Goal: Navigation & Orientation: Understand site structure

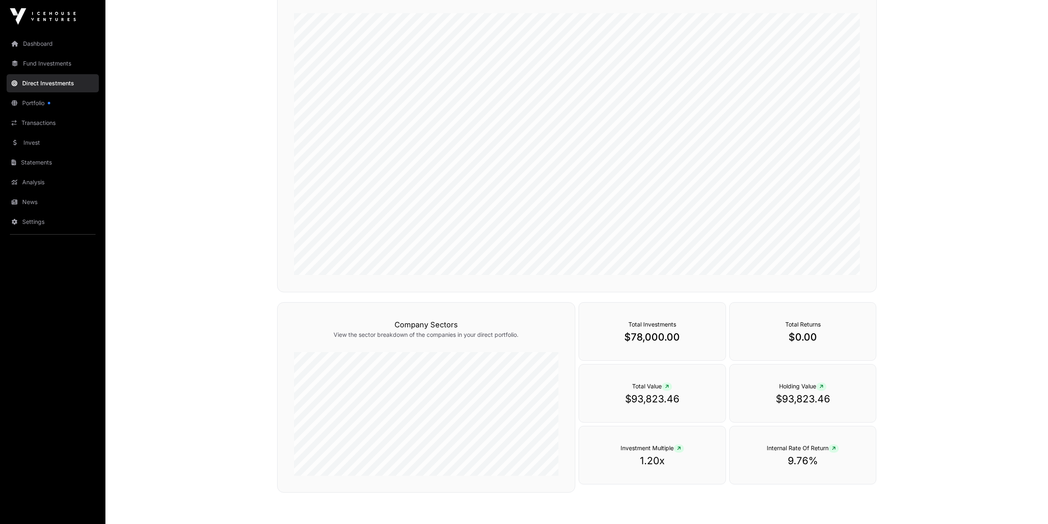
scroll to position [156, 0]
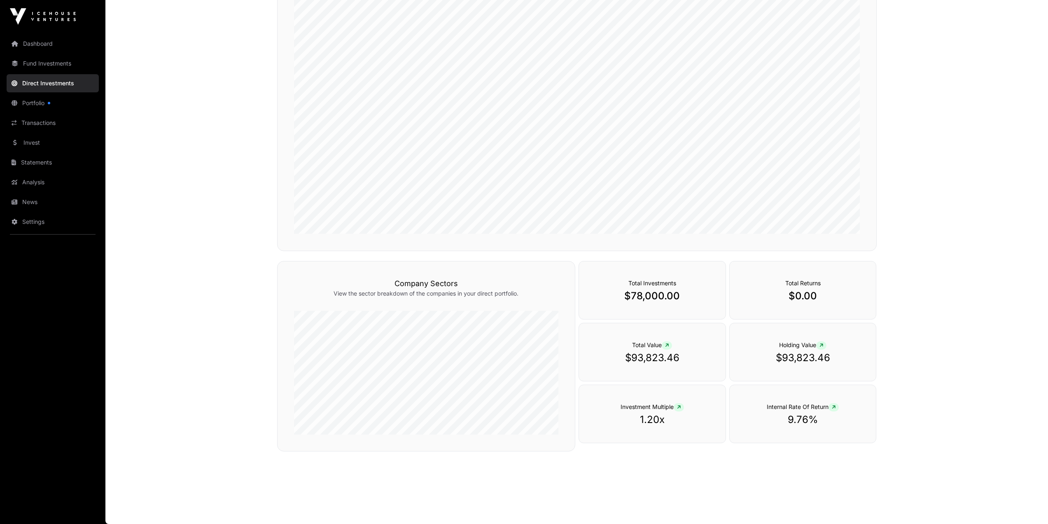
click at [32, 202] on link "News" at bounding box center [53, 202] width 92 height 18
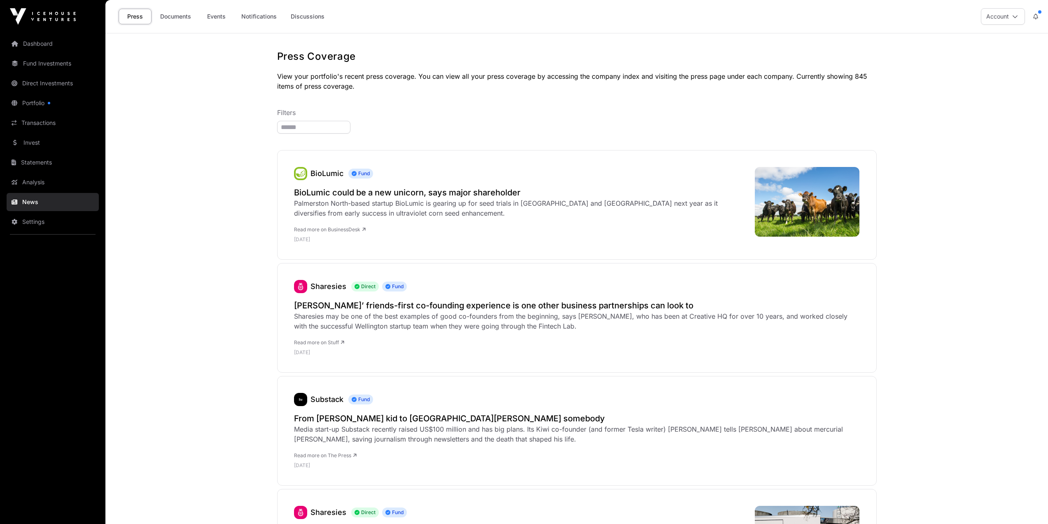
click at [226, 18] on link "Events" at bounding box center [216, 17] width 33 height 16
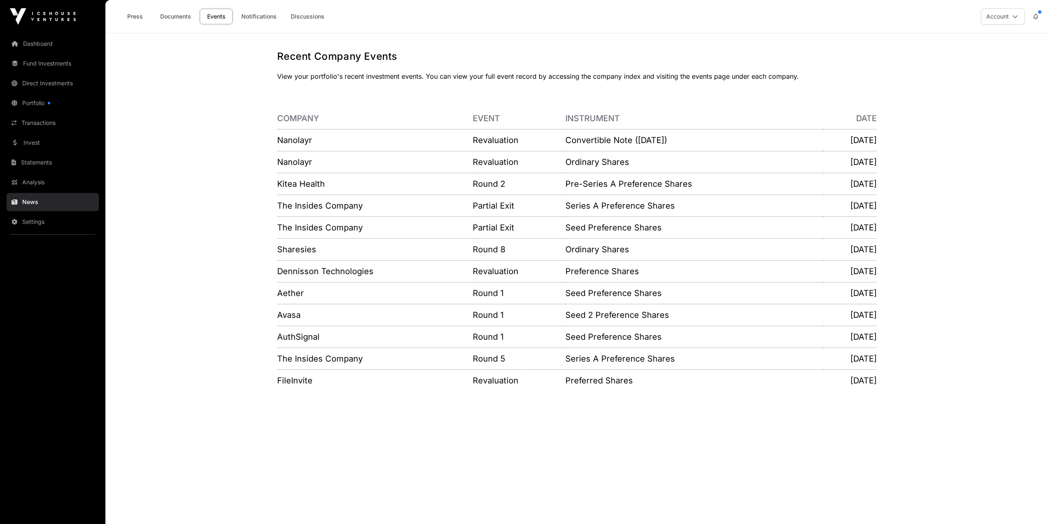
click at [292, 164] on link "Nanolayr" at bounding box center [294, 162] width 35 height 10
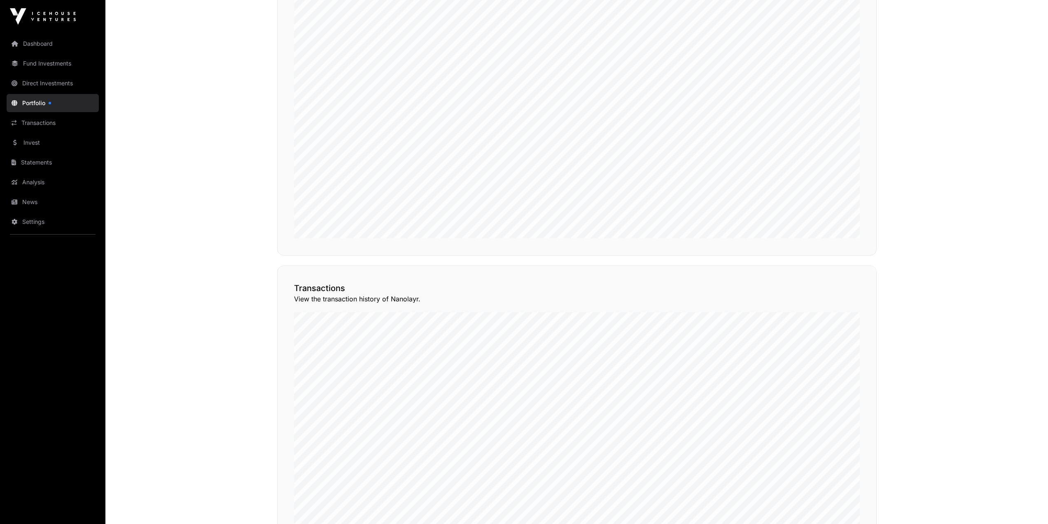
scroll to position [634, 0]
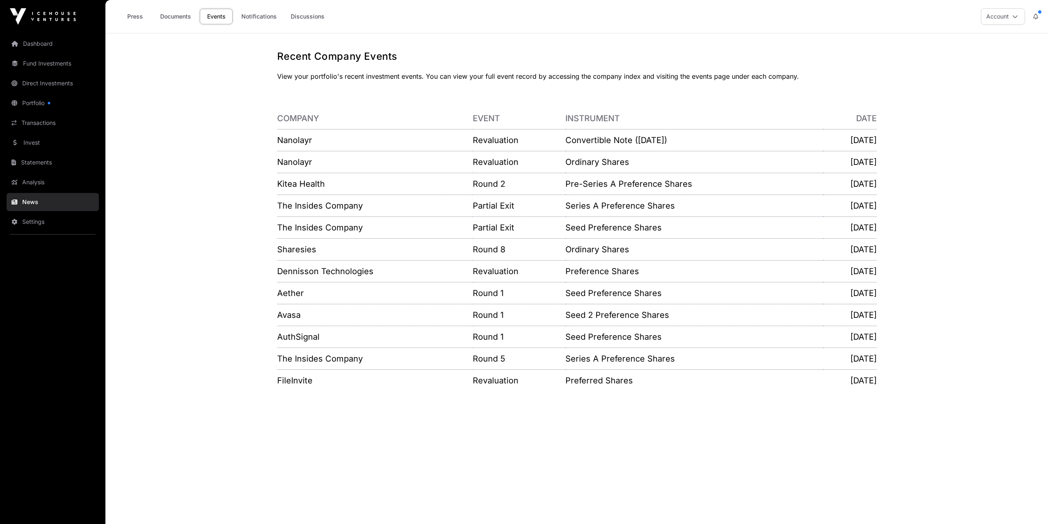
click at [311, 185] on link "Kitea Health" at bounding box center [301, 184] width 48 height 10
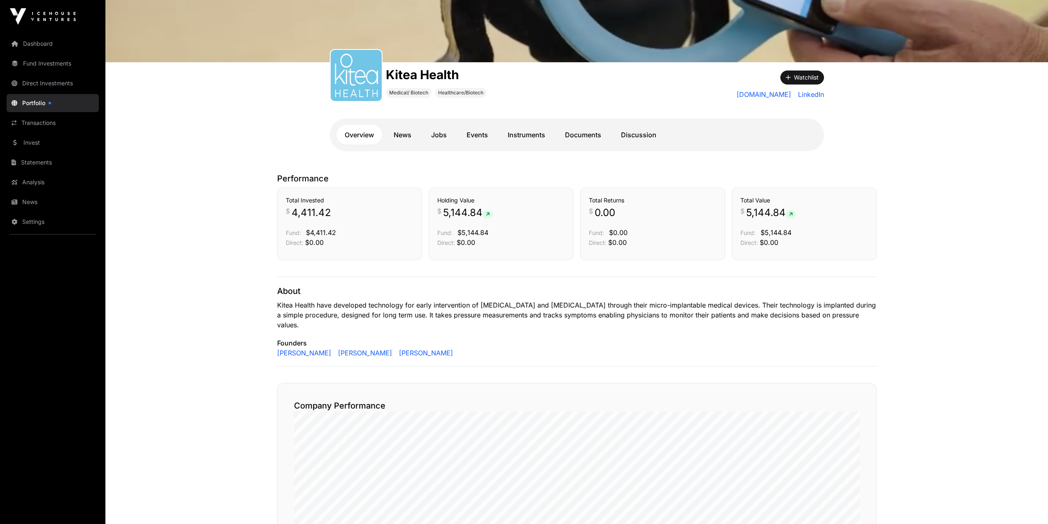
scroll to position [74, 0]
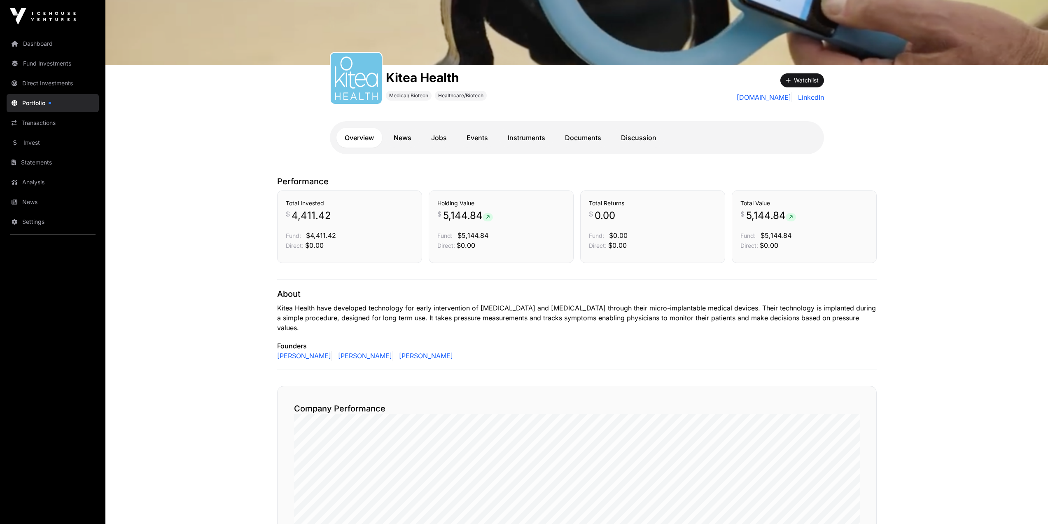
click at [526, 131] on link "Instruments" at bounding box center [527, 138] width 54 height 20
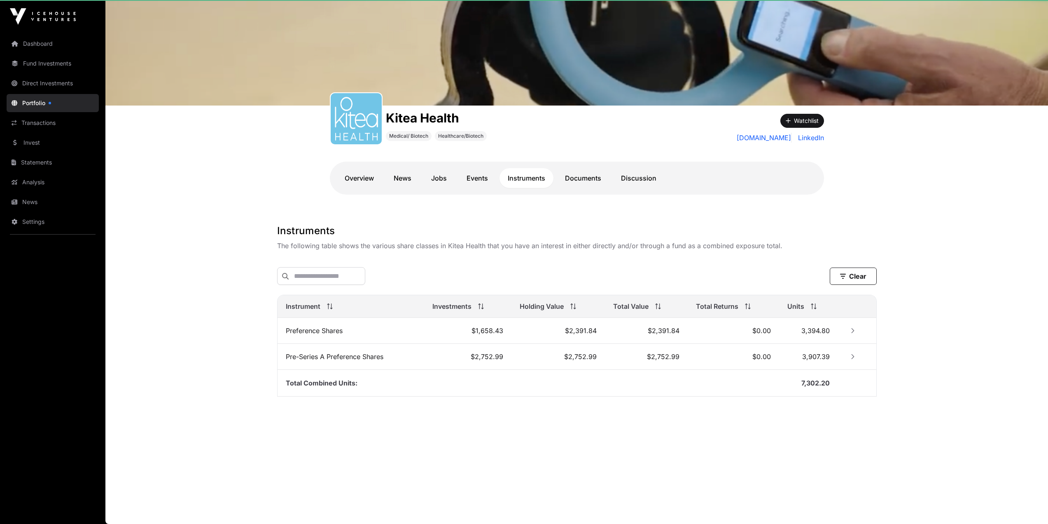
scroll to position [33, 0]
click at [361, 121] on img at bounding box center [356, 118] width 44 height 44
click at [432, 116] on h1 "Kitea Health" at bounding box center [436, 117] width 101 height 15
click at [349, 181] on link "Overview" at bounding box center [360, 178] width 46 height 20
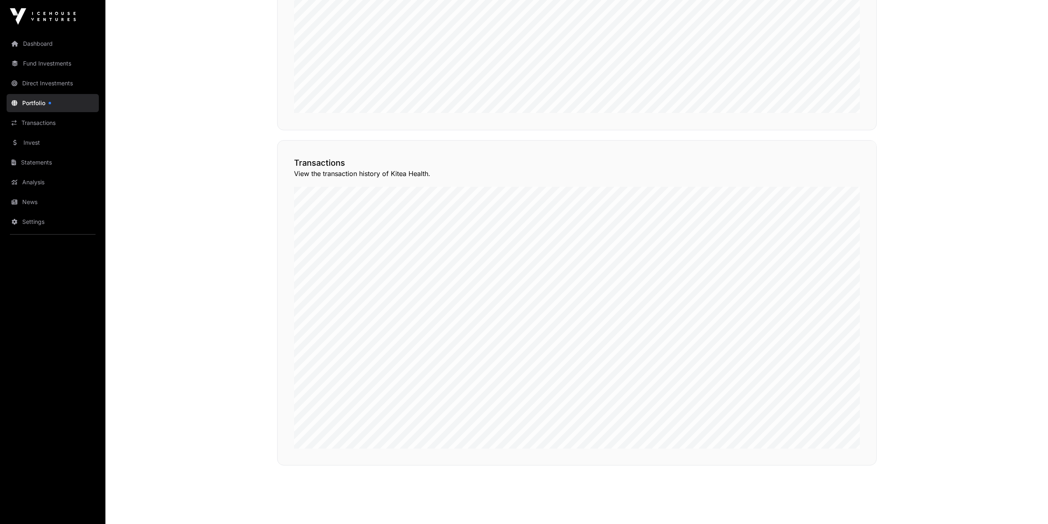
scroll to position [650, 0]
click at [837, 119] on button "View Transactions" at bounding box center [840, 112] width 68 height 14
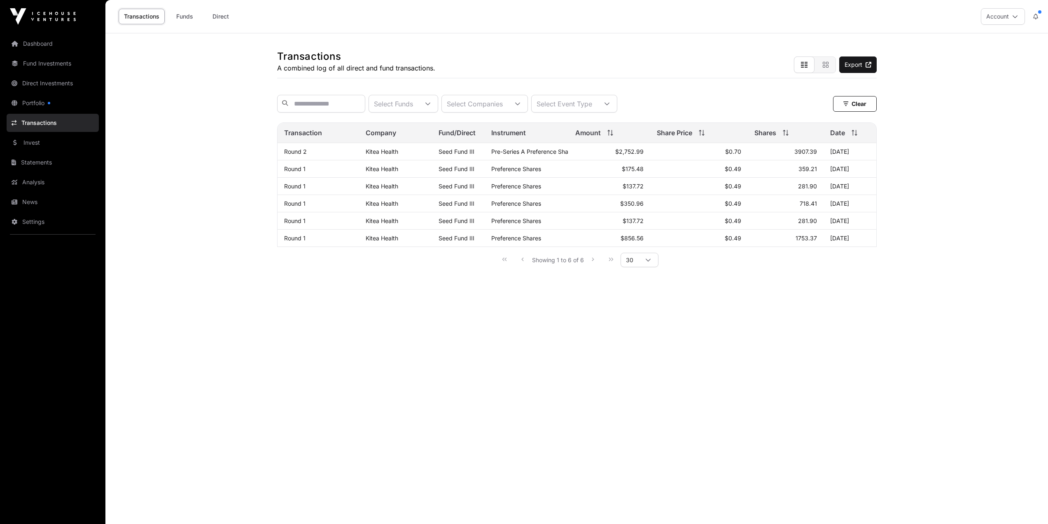
click at [45, 142] on link "Invest" at bounding box center [53, 142] width 92 height 18
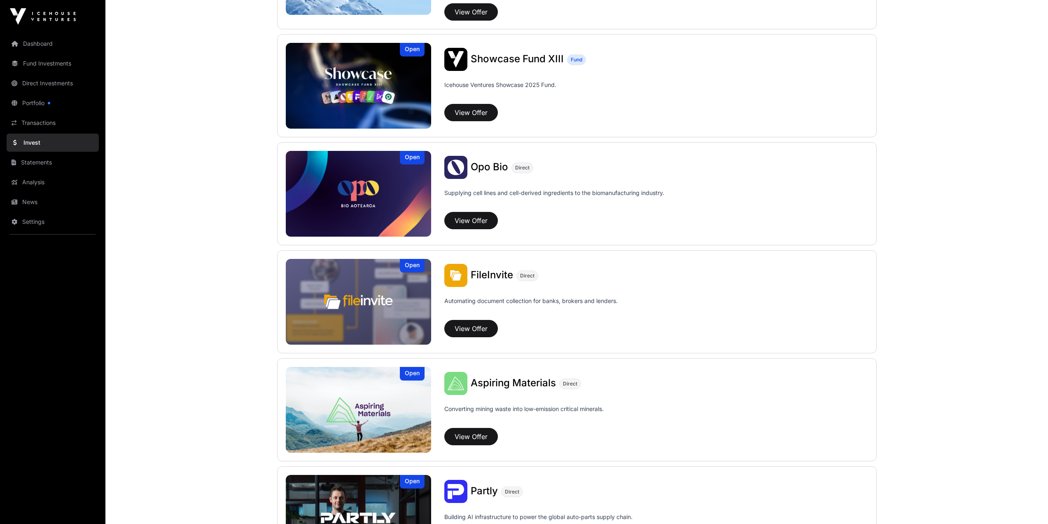
scroll to position [288, 0]
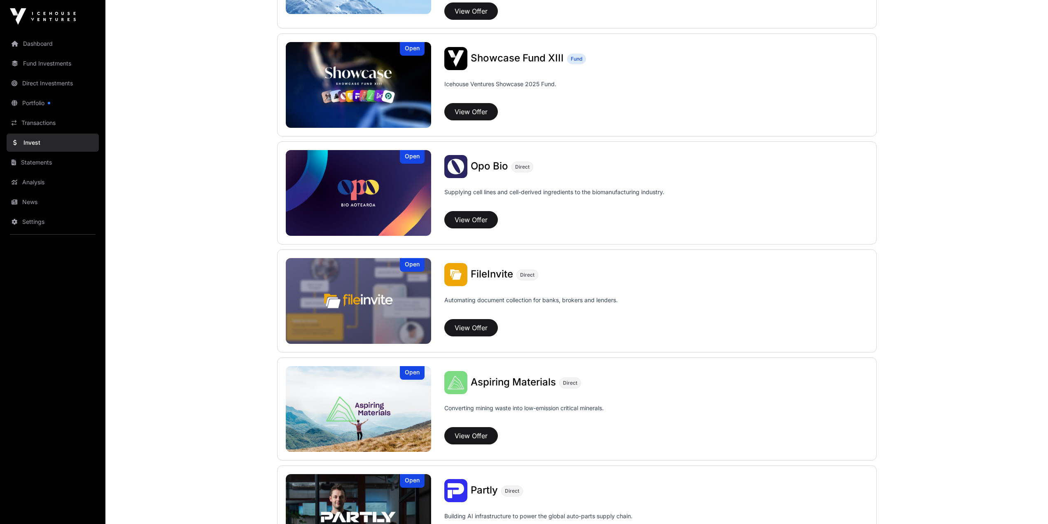
click at [26, 204] on link "News" at bounding box center [53, 202] width 92 height 18
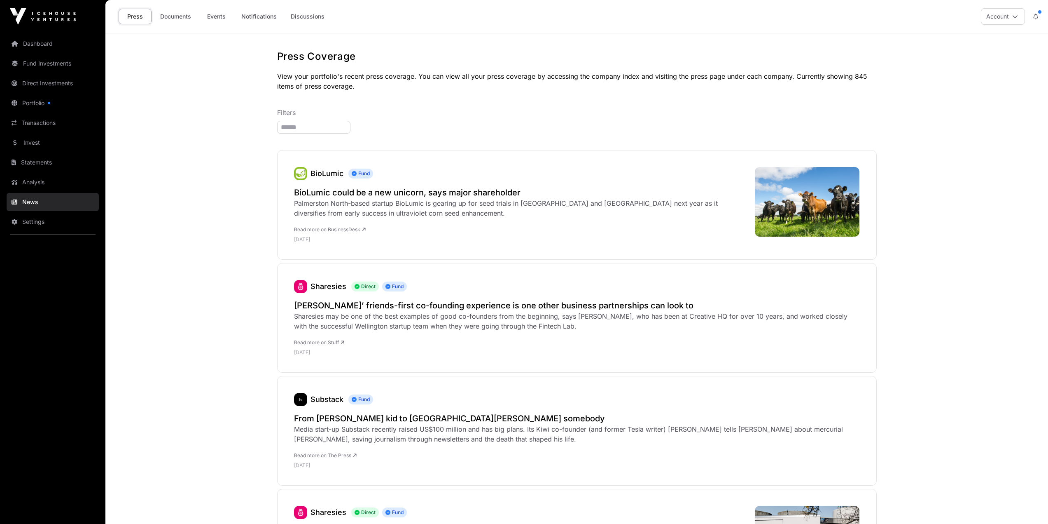
click at [249, 16] on link "Notifications" at bounding box center [259, 17] width 46 height 16
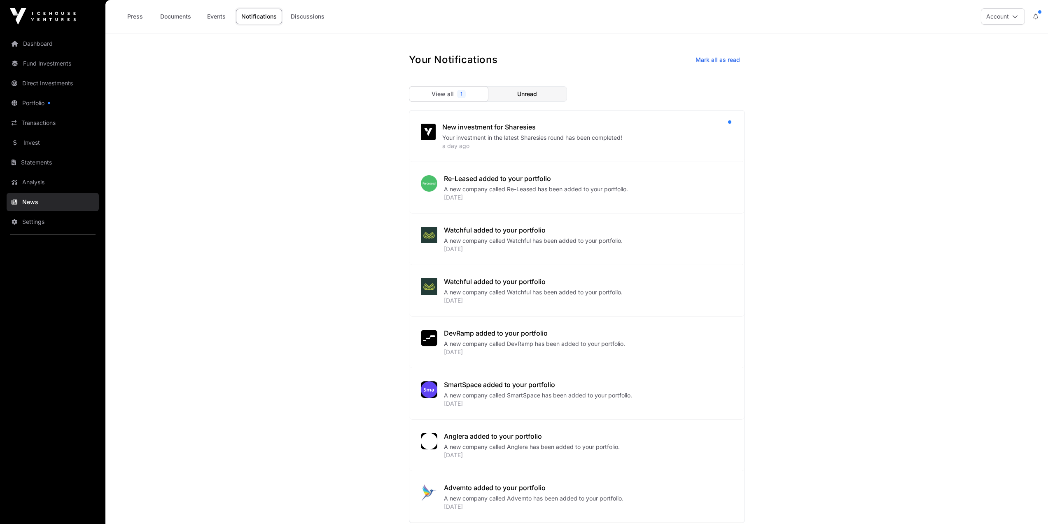
click at [26, 78] on link "Direct Investments" at bounding box center [53, 83] width 92 height 18
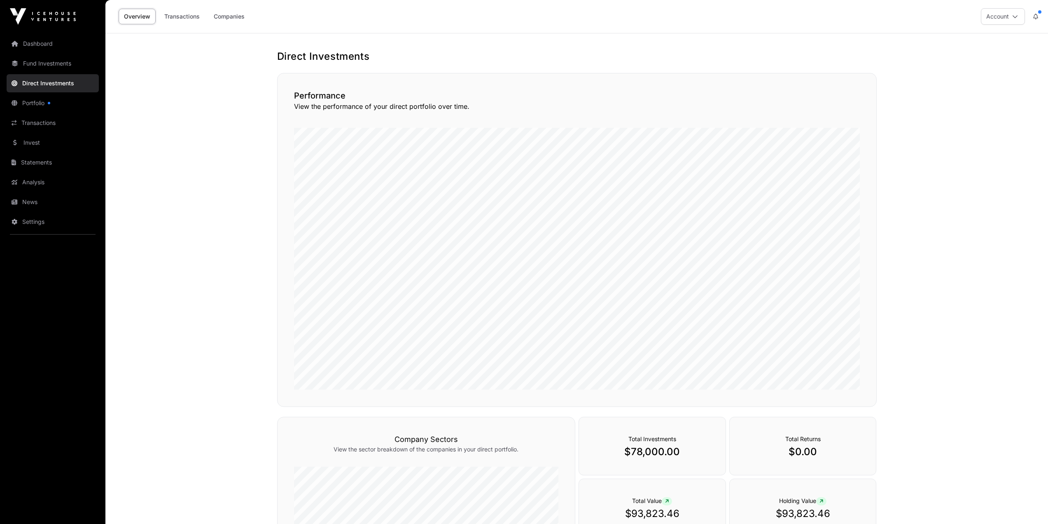
click at [35, 184] on link "Analysis" at bounding box center [53, 182] width 92 height 18
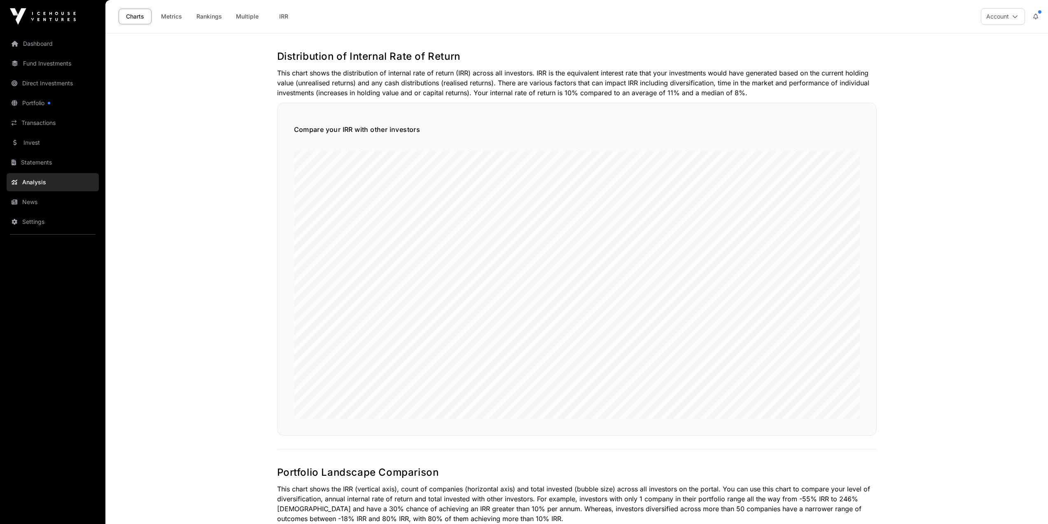
click at [25, 46] on link "Dashboard" at bounding box center [53, 44] width 92 height 18
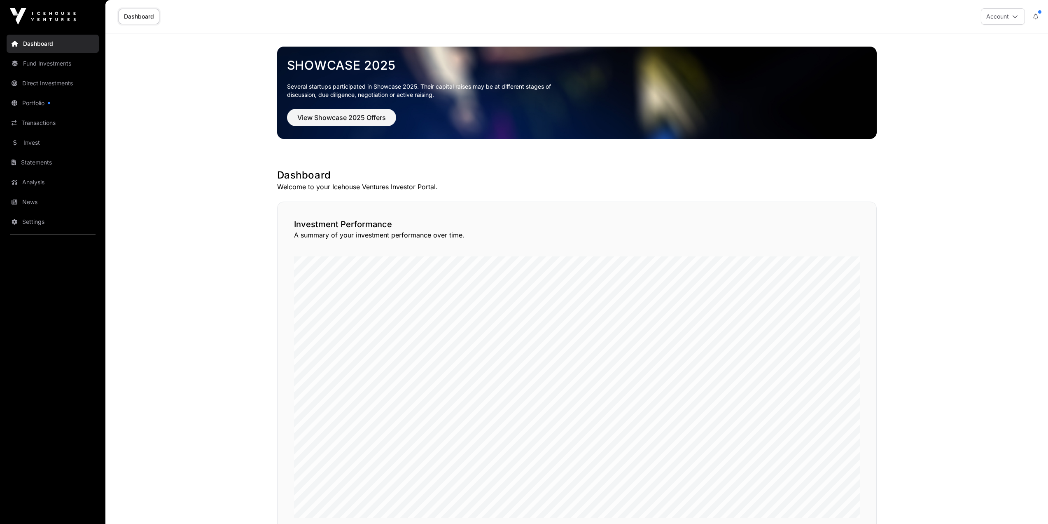
click at [56, 105] on link "Portfolio" at bounding box center [53, 103] width 92 height 18
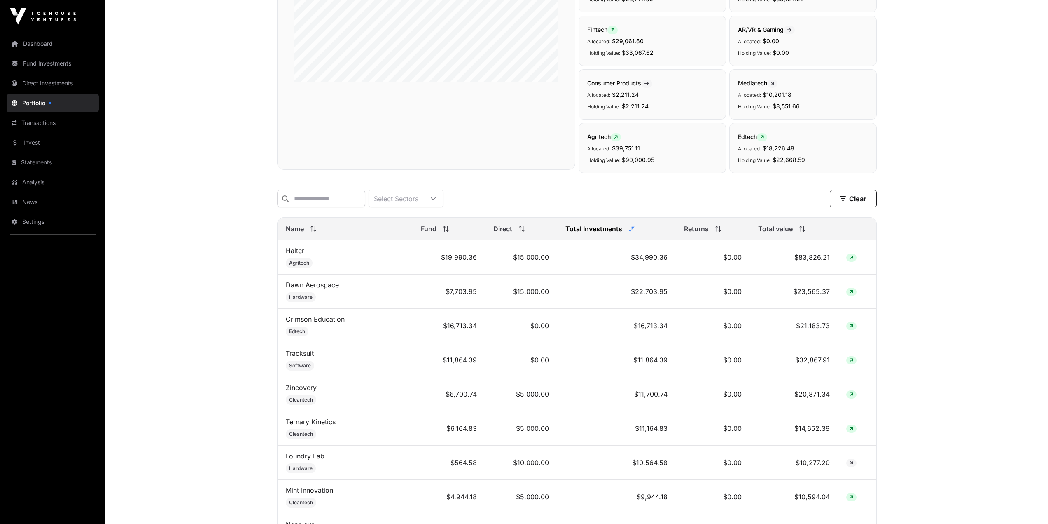
scroll to position [165, 0]
click at [791, 233] on span "Total value" at bounding box center [775, 228] width 35 height 10
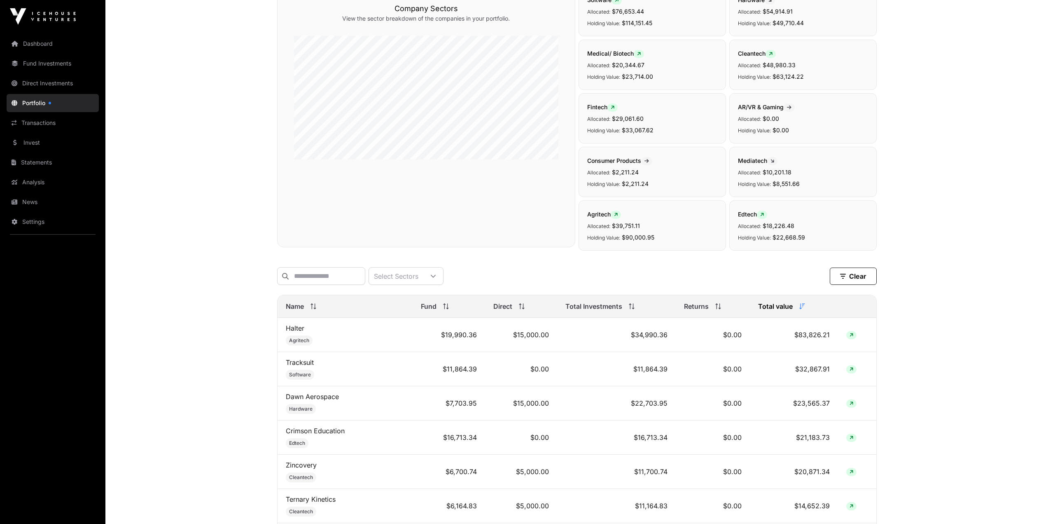
scroll to position [0, 0]
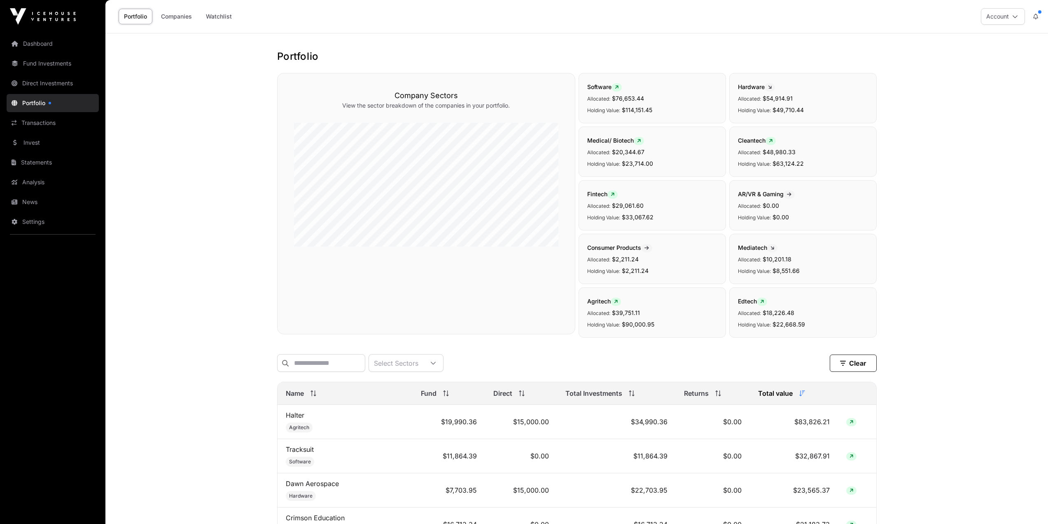
drag, startPoint x: 33, startPoint y: 46, endPoint x: 193, endPoint y: 101, distance: 169.7
click at [33, 46] on link "Dashboard" at bounding box center [53, 44] width 92 height 18
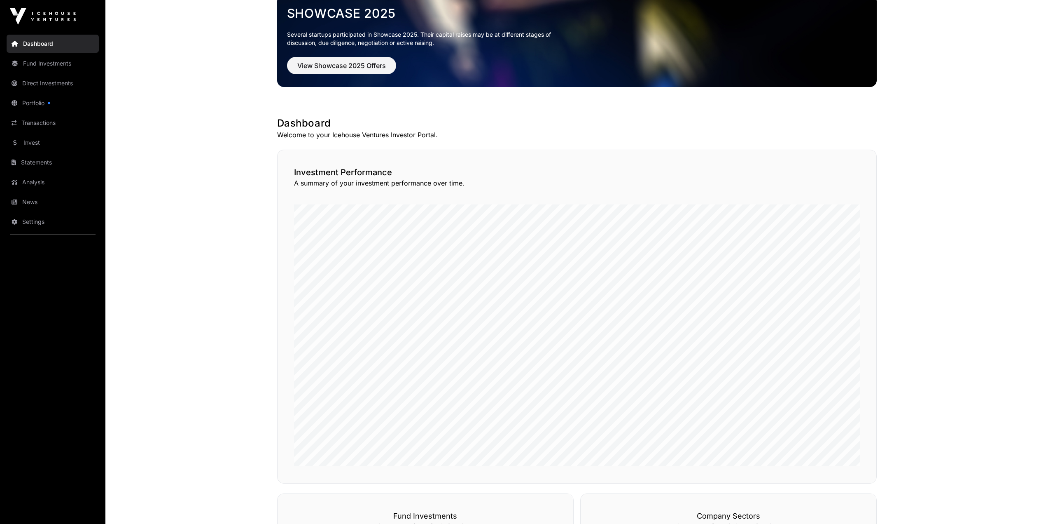
scroll to position [124, 0]
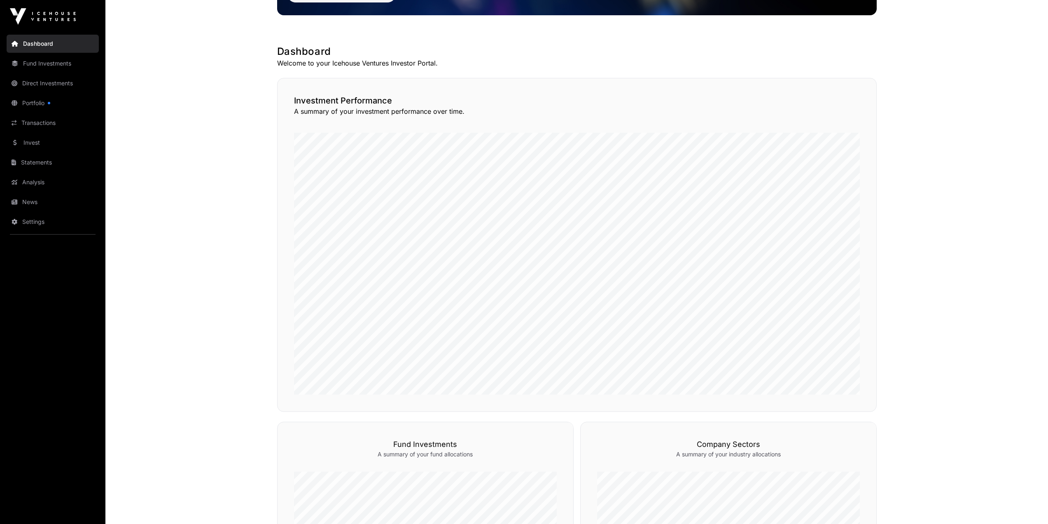
drag, startPoint x: 35, startPoint y: 186, endPoint x: 42, endPoint y: 187, distance: 7.1
click at [35, 186] on link "Analysis" at bounding box center [53, 182] width 92 height 18
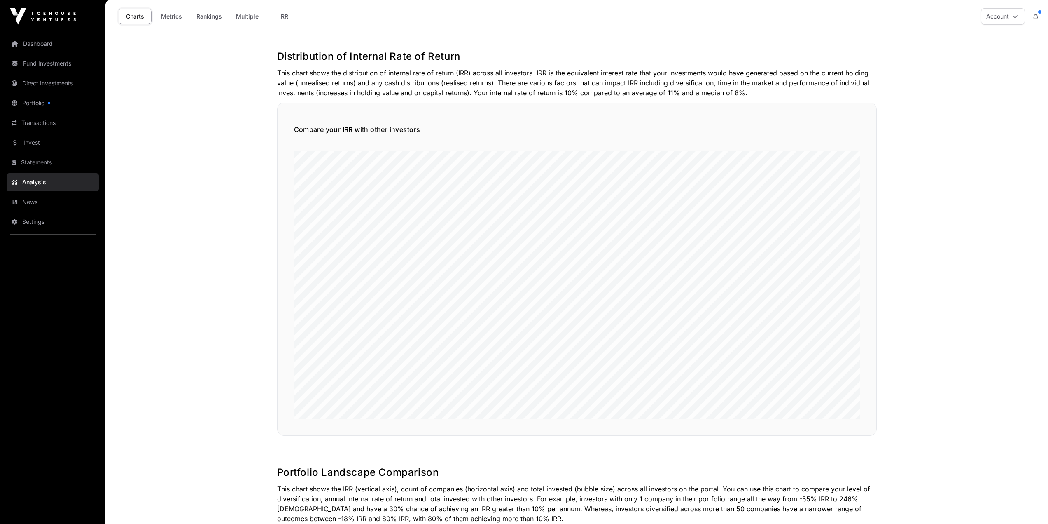
click at [52, 46] on link "Dashboard" at bounding box center [53, 44] width 92 height 18
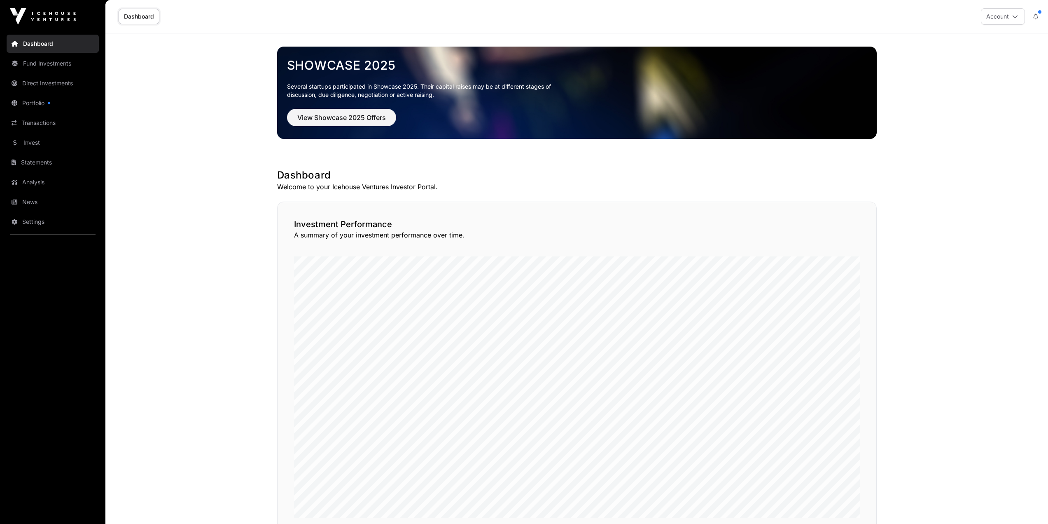
click at [40, 200] on link "News" at bounding box center [53, 202] width 92 height 18
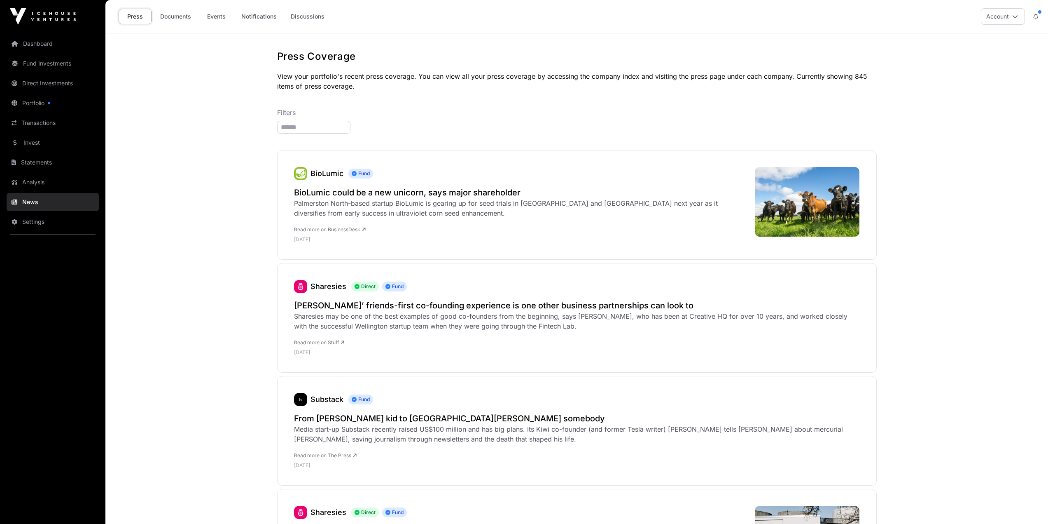
click at [59, 183] on link "Analysis" at bounding box center [53, 182] width 92 height 18
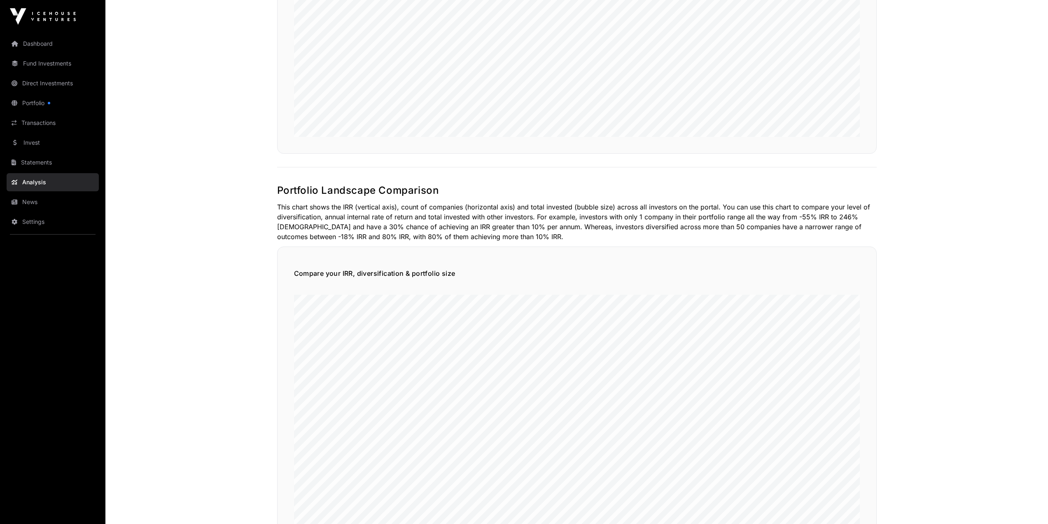
scroll to position [371, 0]
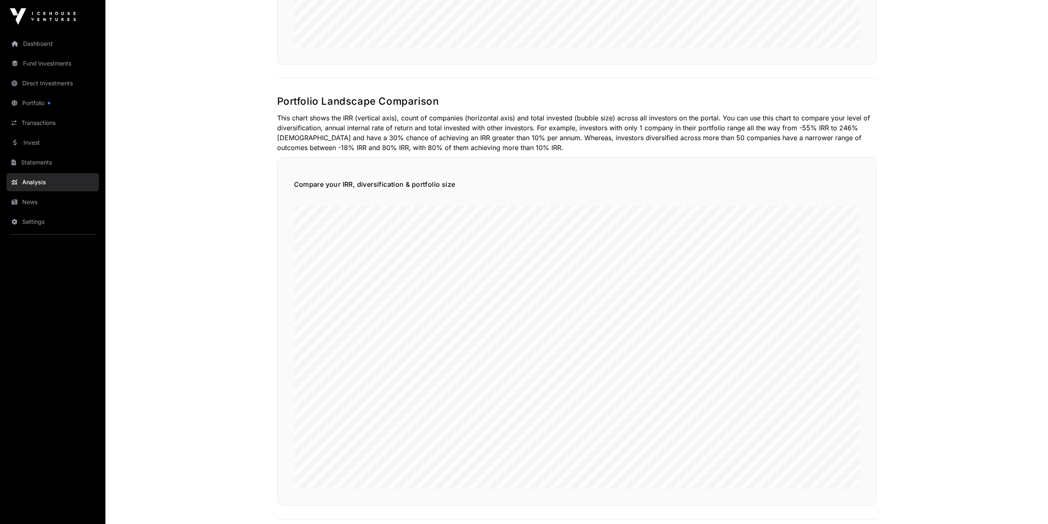
click at [44, 144] on link "Invest" at bounding box center [53, 142] width 92 height 18
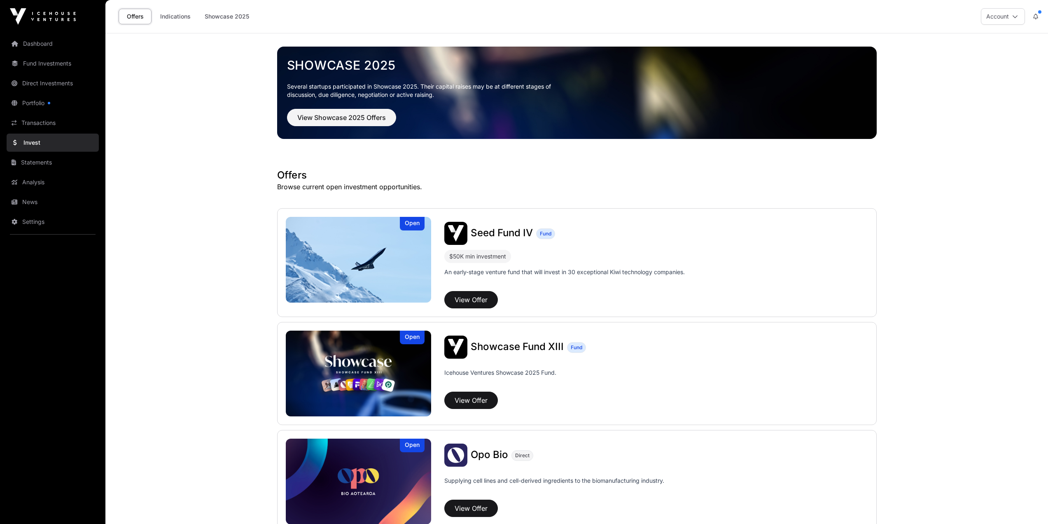
click at [54, 45] on link "Dashboard" at bounding box center [53, 44] width 92 height 18
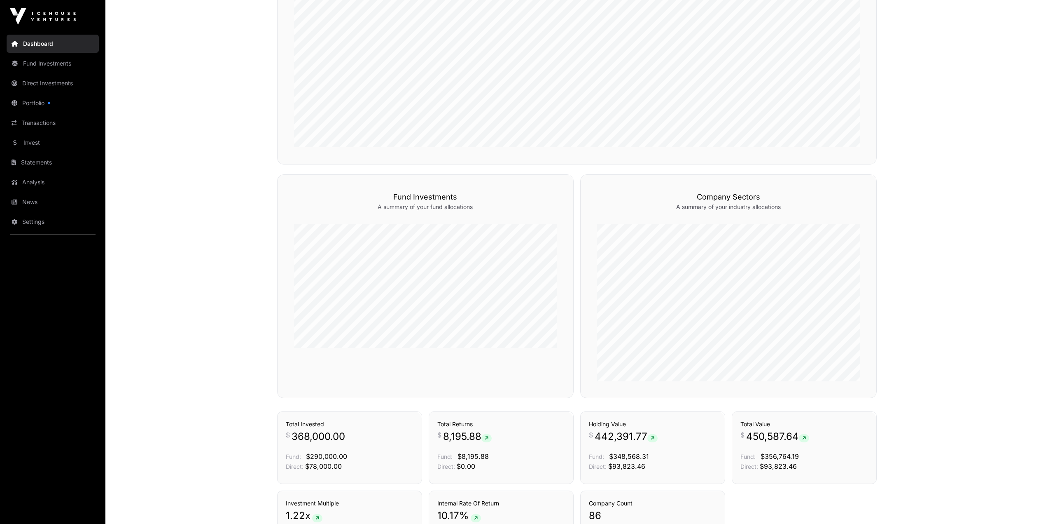
scroll to position [479, 0]
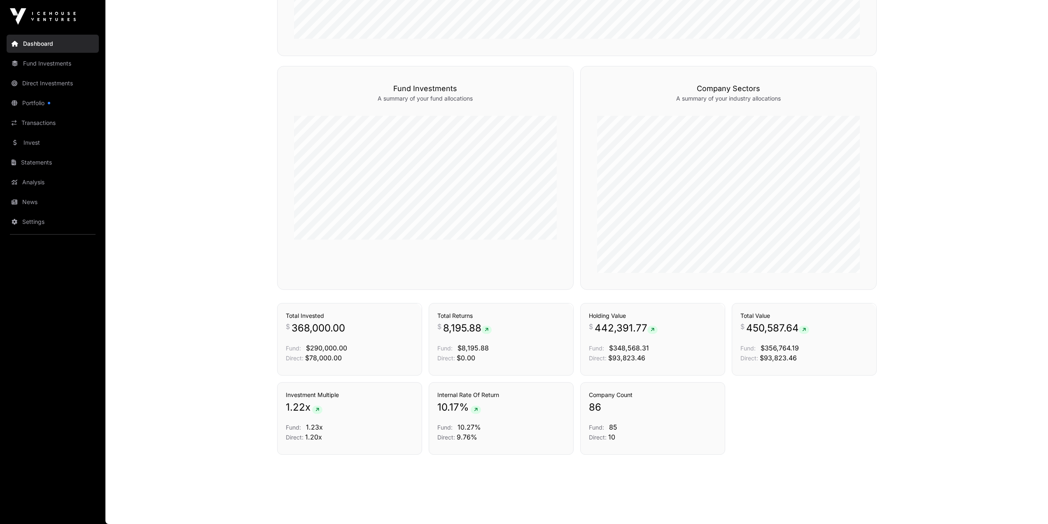
click at [22, 198] on link "News" at bounding box center [53, 202] width 92 height 18
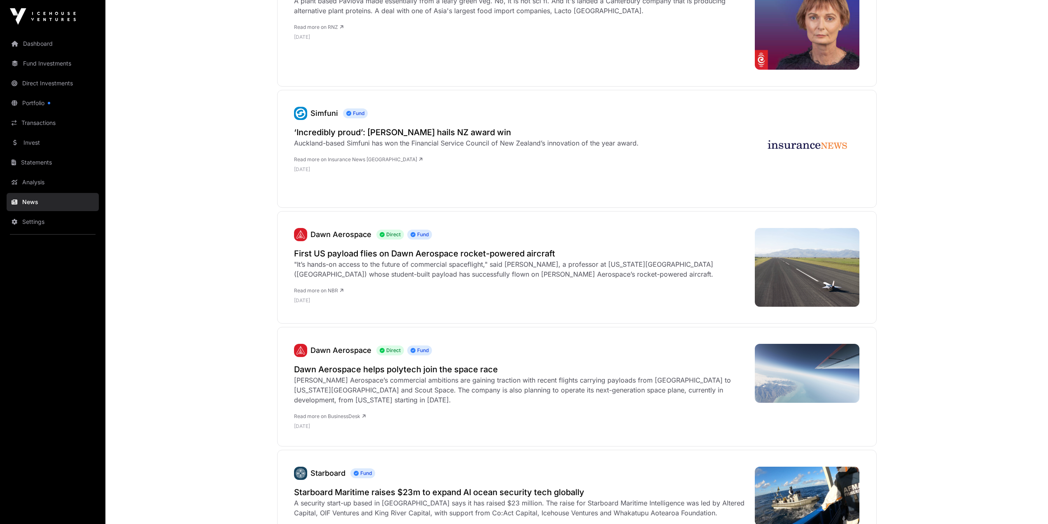
scroll to position [906, 0]
